Goal: Information Seeking & Learning: Check status

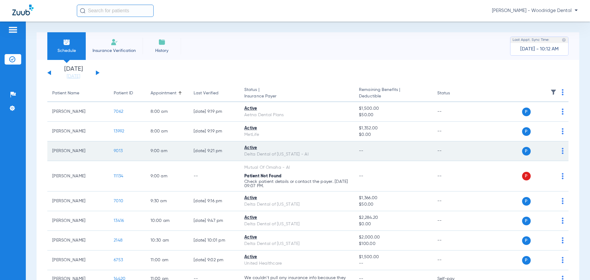
click at [119, 152] on span "9013" at bounding box center [118, 151] width 9 height 4
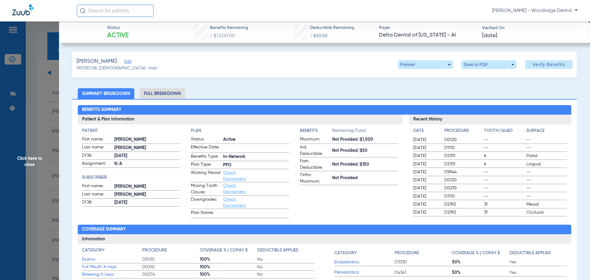
click at [170, 92] on li "Full Breakdown" at bounding box center [162, 93] width 45 height 11
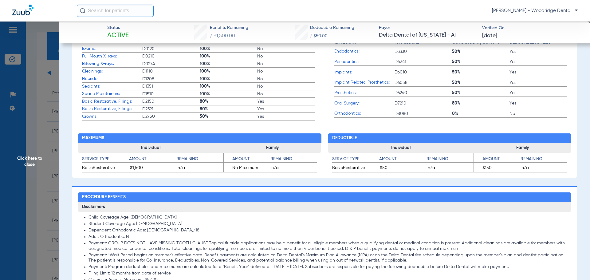
scroll to position [400, 0]
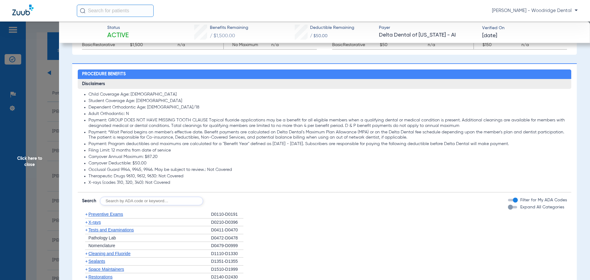
click at [170, 203] on input "text" at bounding box center [151, 201] width 103 height 9
type input "8090"
click button "Search" at bounding box center [226, 201] width 24 height 9
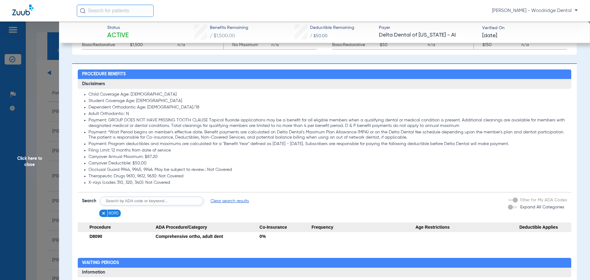
click at [102, 212] on img at bounding box center [103, 213] width 4 height 4
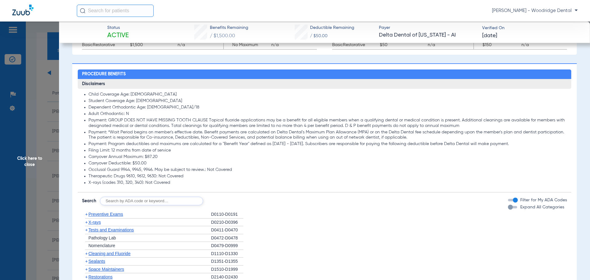
click at [158, 200] on input "text" at bounding box center [151, 201] width 103 height 9
type input "1208"
click button "Search" at bounding box center [226, 201] width 24 height 9
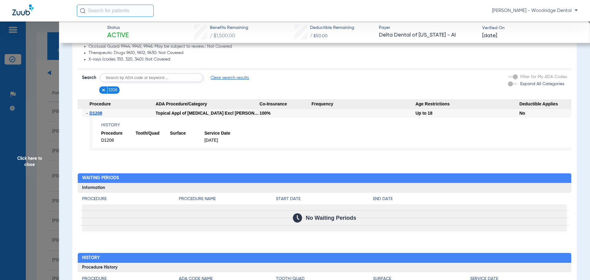
scroll to position [522, 0]
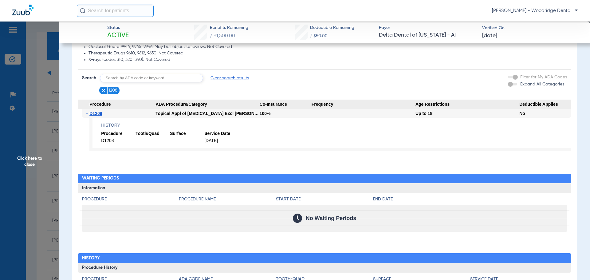
click at [37, 157] on span "Click here to close" at bounding box center [29, 162] width 59 height 280
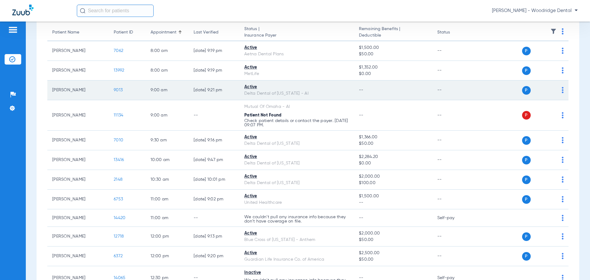
scroll to position [61, 0]
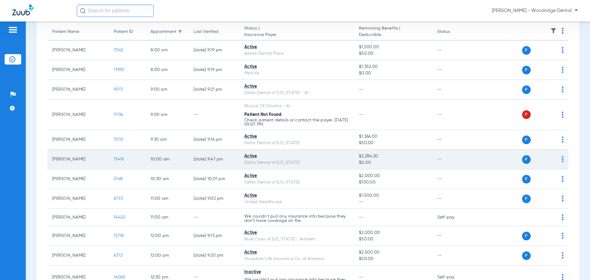
click at [117, 159] on span "13416" at bounding box center [119, 159] width 10 height 4
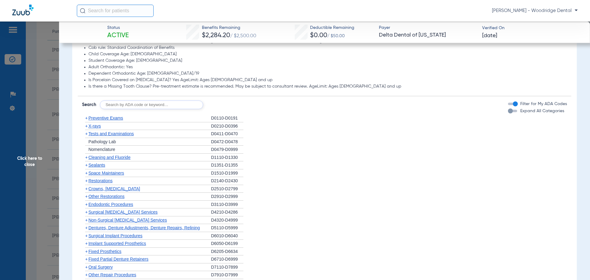
scroll to position [430, 0]
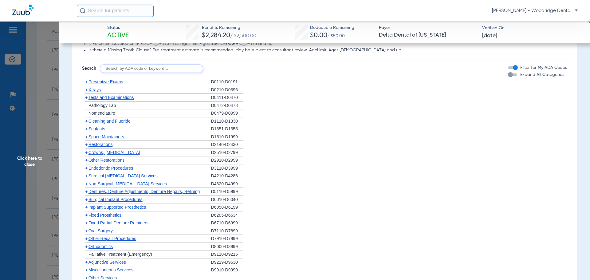
click at [124, 72] on input "text" at bounding box center [151, 68] width 103 height 9
type input "8090"
click button "Search" at bounding box center [226, 68] width 24 height 9
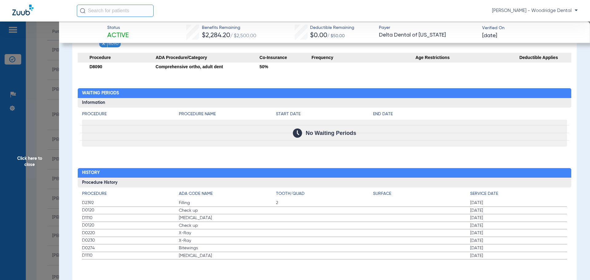
scroll to position [314, 0]
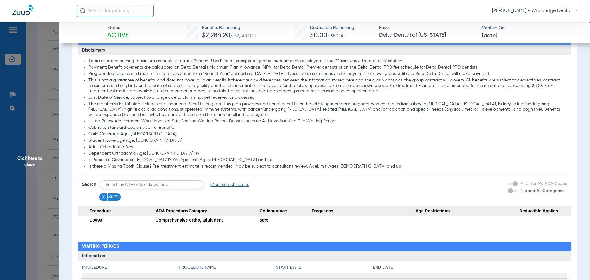
click at [103, 198] on img at bounding box center [103, 197] width 4 height 4
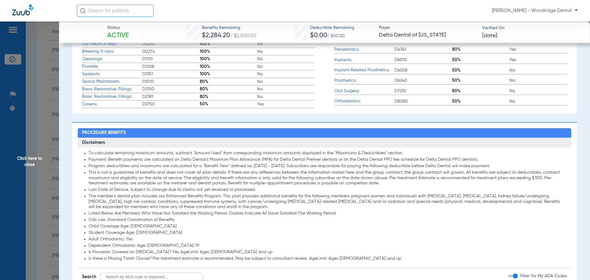
scroll to position [345, 0]
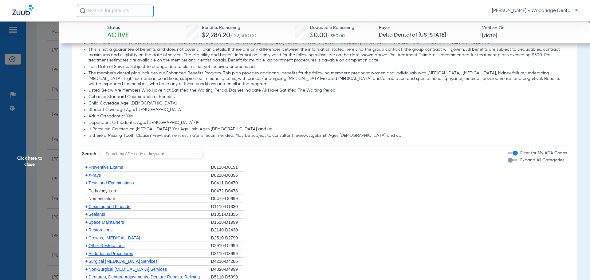
click at [129, 156] on input "text" at bounding box center [151, 154] width 103 height 9
type input "9944"
click button "Search" at bounding box center [226, 154] width 24 height 9
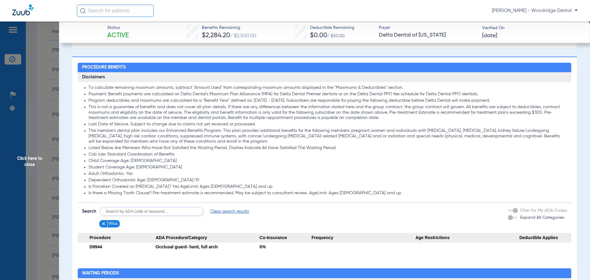
scroll to position [283, 0]
